Goal: Navigation & Orientation: Find specific page/section

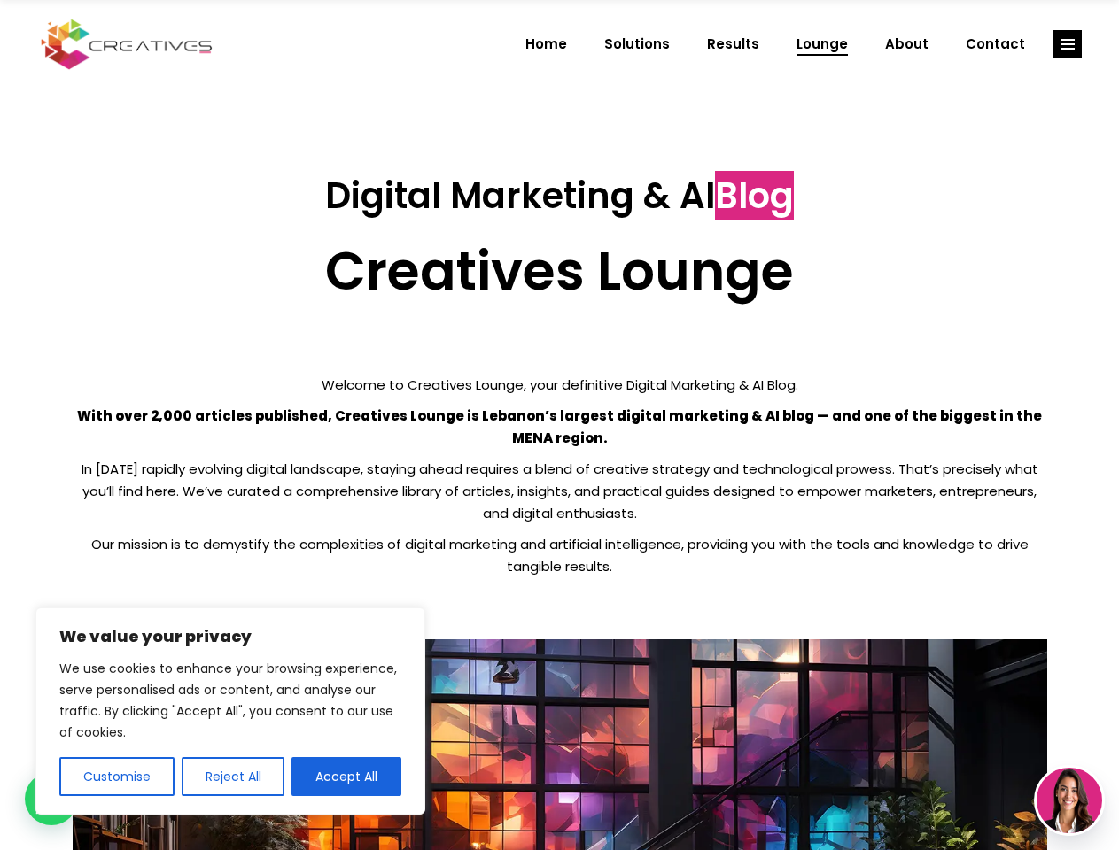
click at [559, 425] on p "With over 2,000 articles published, Creatives Lounge is Lebanon’s largest digit…" at bounding box center [560, 427] width 975 height 44
click at [116, 777] on button "Customise" at bounding box center [116, 776] width 115 height 39
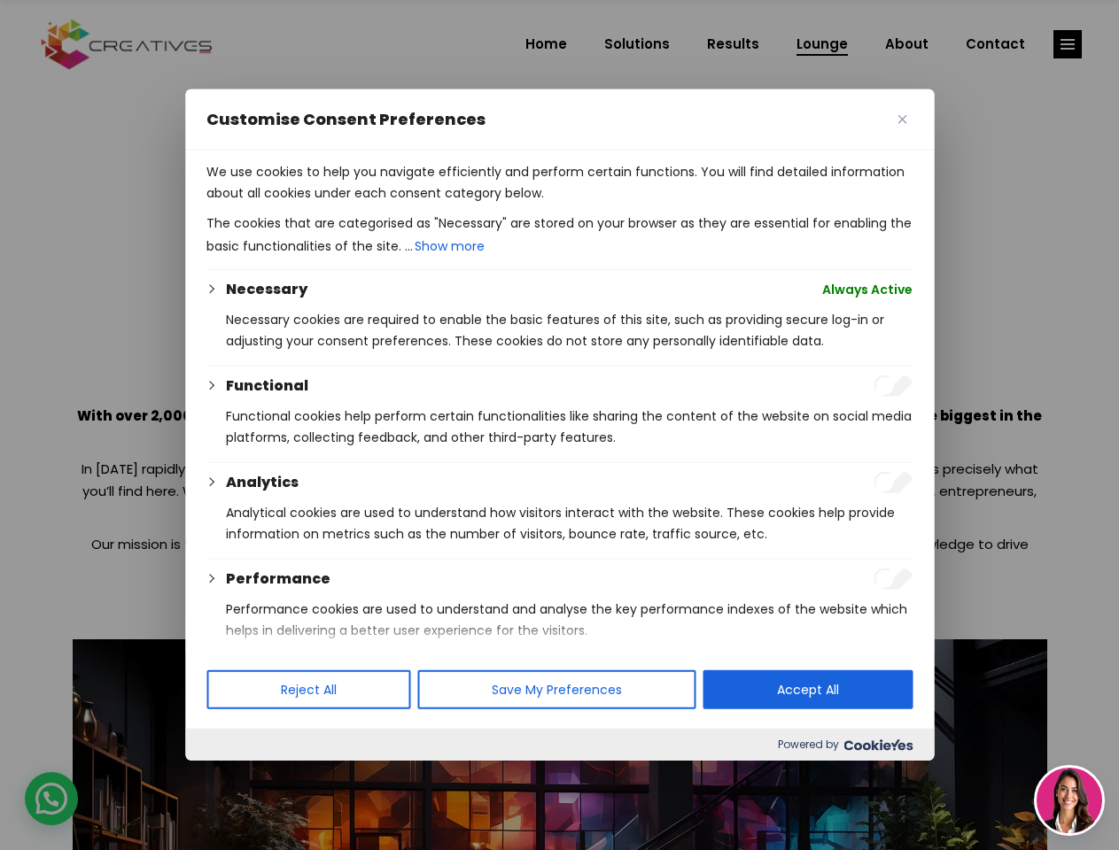
click at [232, 777] on div at bounding box center [559, 425] width 1119 height 850
click at [346, 204] on p "We use cookies to help you navigate efficiently and perform certain functions. …" at bounding box center [559, 182] width 706 height 43
click at [1068, 44] on div at bounding box center [559, 425] width 1119 height 850
click at [1069, 801] on img at bounding box center [1070, 801] width 66 height 66
